Goal: Task Accomplishment & Management: Use online tool/utility

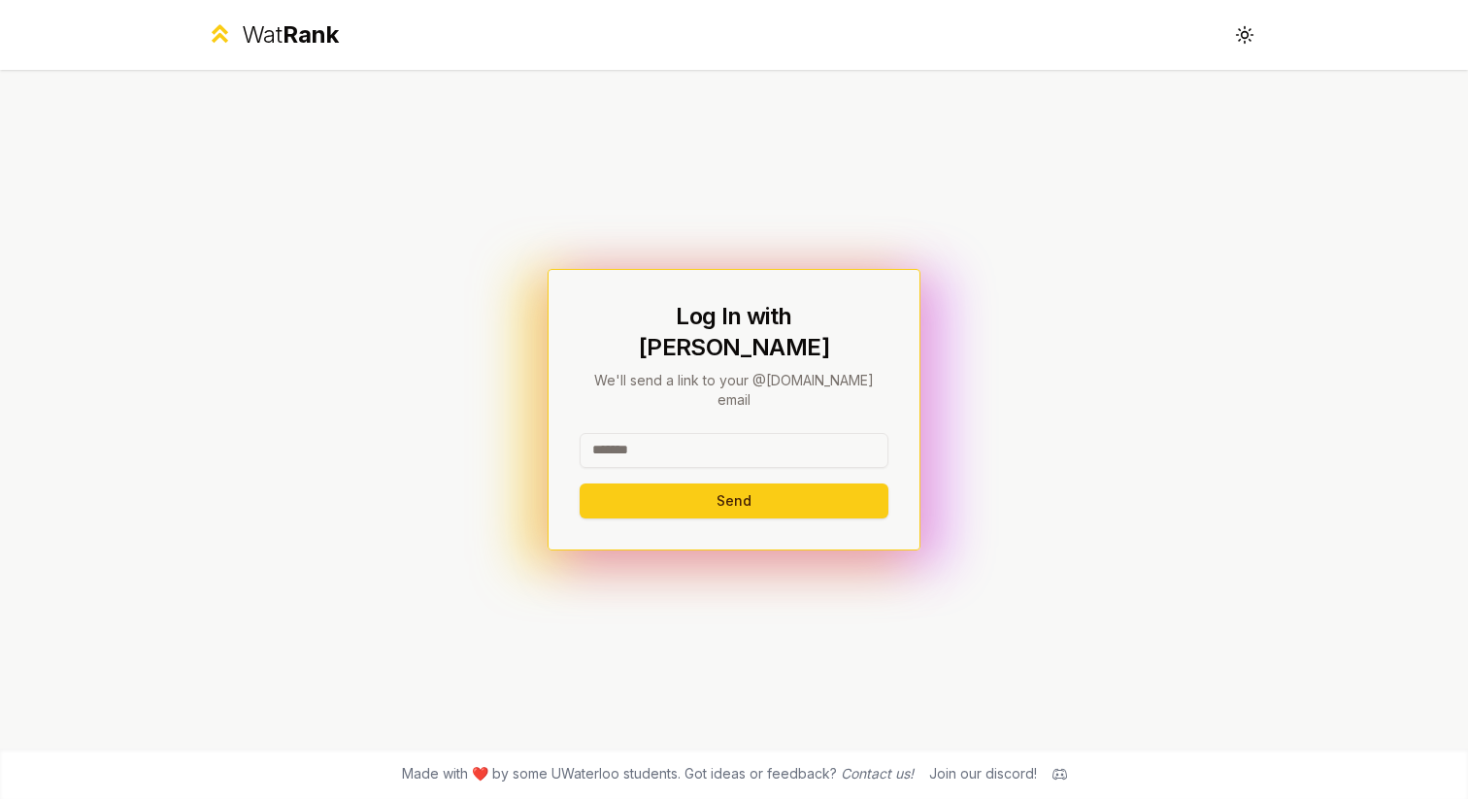
click at [713, 433] on input at bounding box center [734, 450] width 309 height 35
type input "*****"
click at [714, 484] on button "Send" at bounding box center [734, 501] width 309 height 35
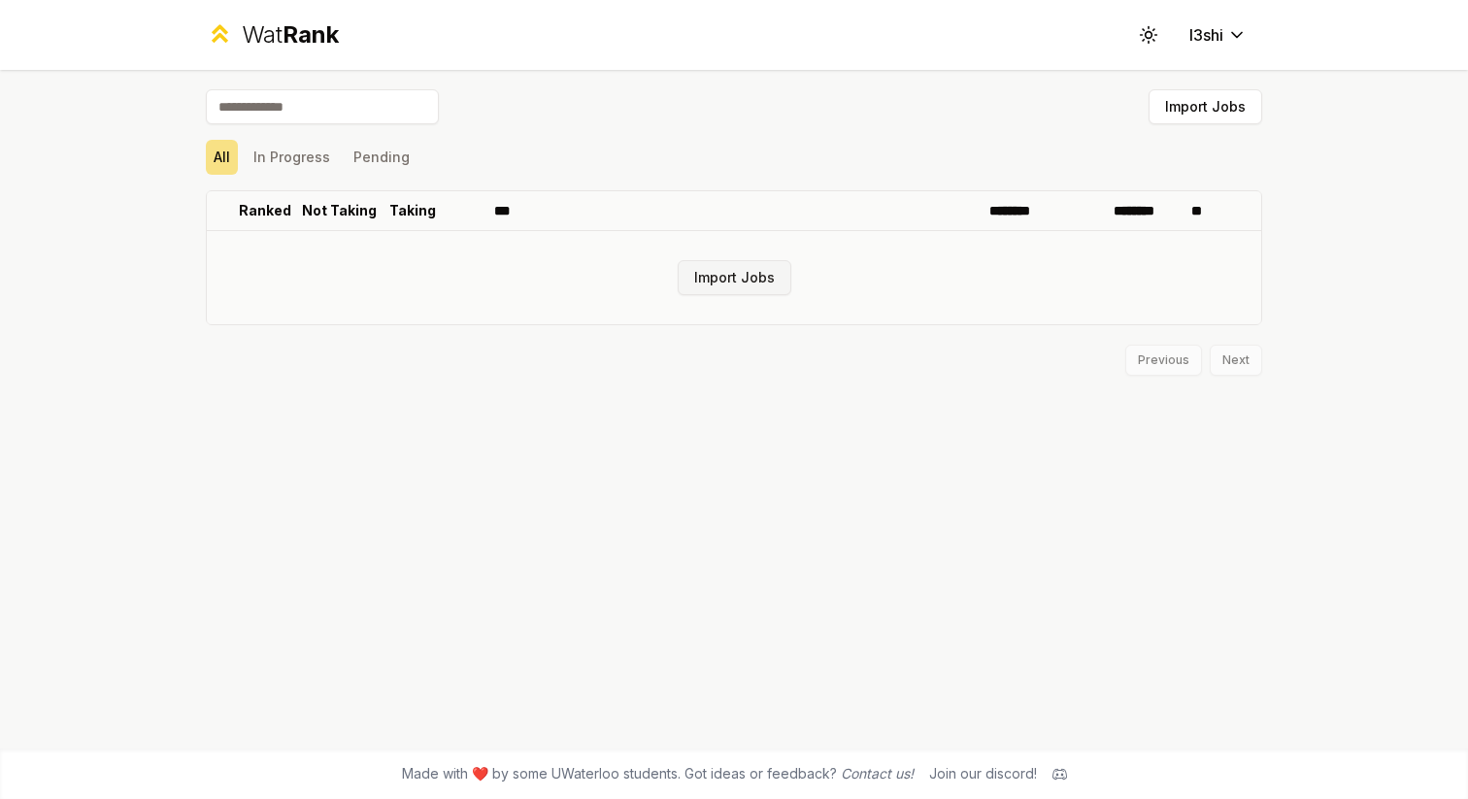
click at [748, 280] on button "Import Jobs" at bounding box center [735, 277] width 114 height 35
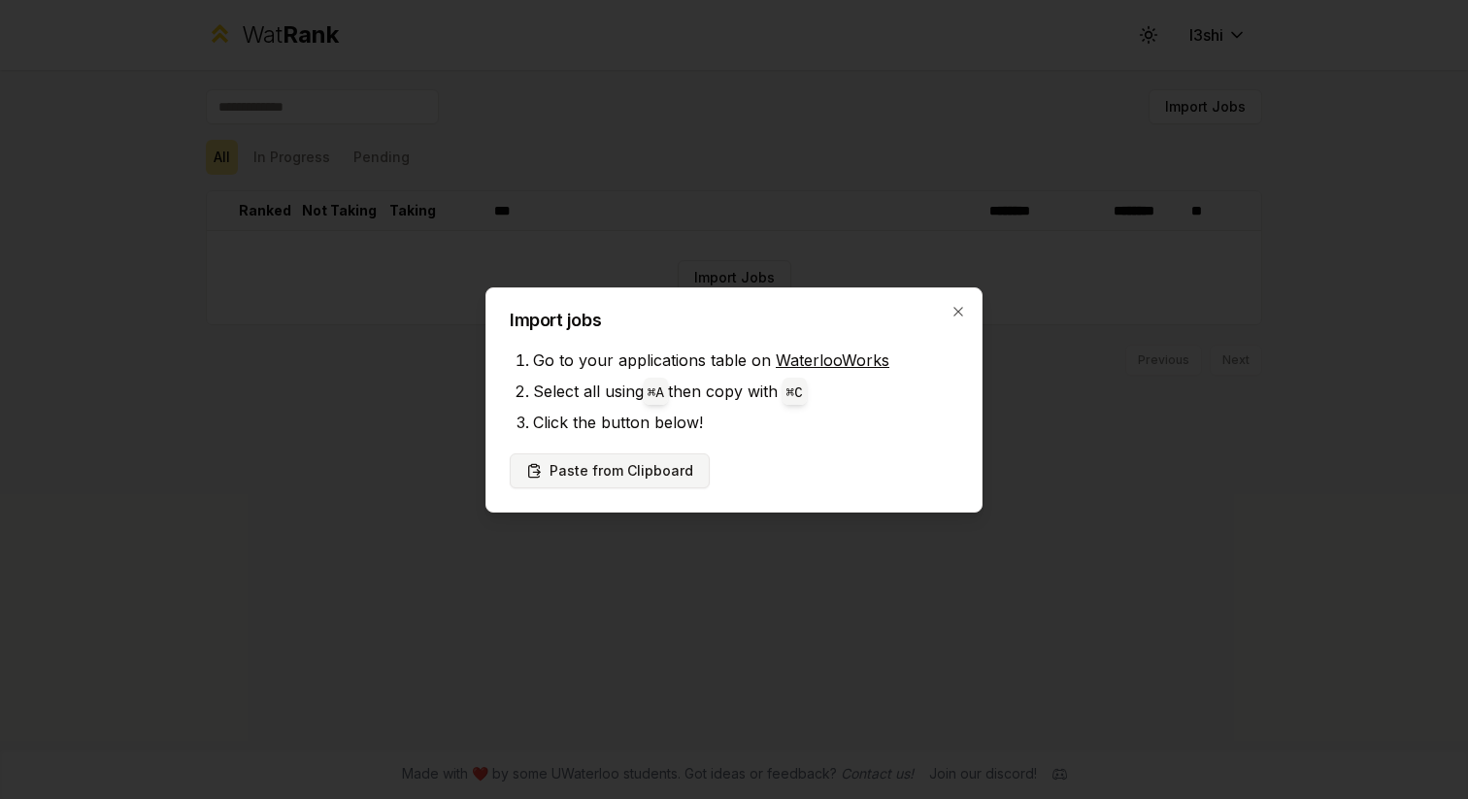
click at [670, 476] on button "Paste from Clipboard" at bounding box center [610, 470] width 200 height 35
click at [636, 470] on button "Paste from Clipboard" at bounding box center [610, 470] width 200 height 35
